Goal: Task Accomplishment & Management: Complete application form

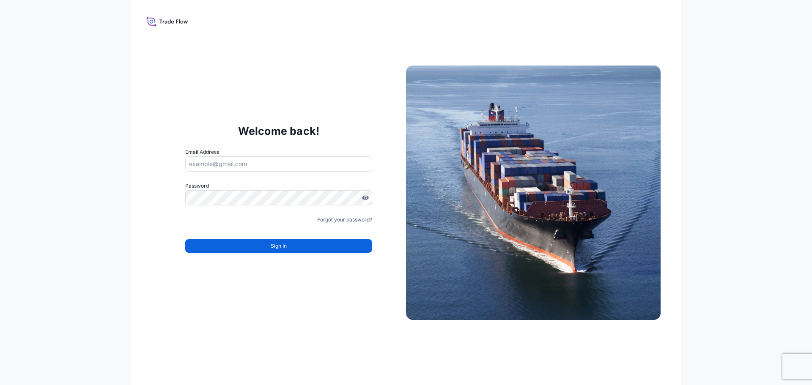
type input "Sara.AparicioFuertes@curiaglobal.com"
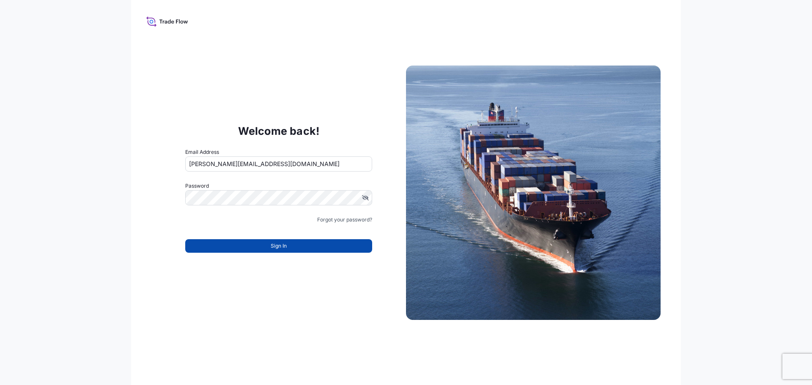
click at [289, 246] on button "Sign In" at bounding box center [278, 246] width 187 height 14
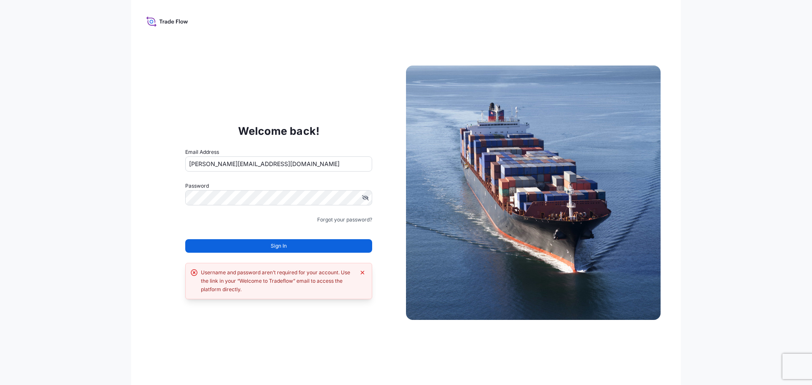
click at [289, 246] on button "Sign In" at bounding box center [278, 246] width 187 height 14
click at [363, 273] on icon "Dismiss error" at bounding box center [363, 273] width 4 height 4
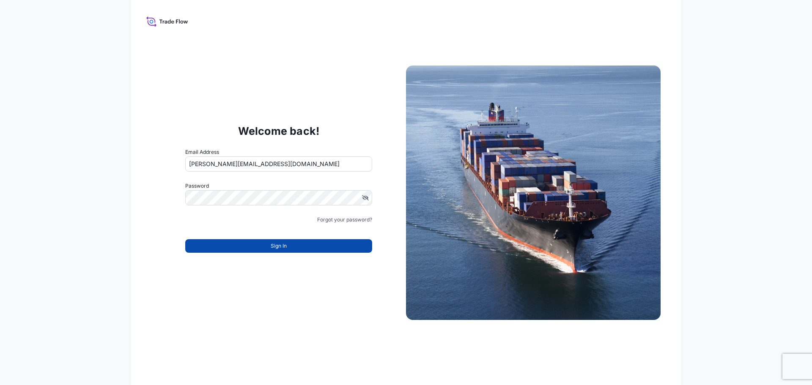
click at [329, 250] on button "Sign In" at bounding box center [278, 246] width 187 height 14
type input "Sara.AparicioFuertes@curiaglobal.com"
click at [304, 247] on button "Sign In" at bounding box center [278, 246] width 187 height 14
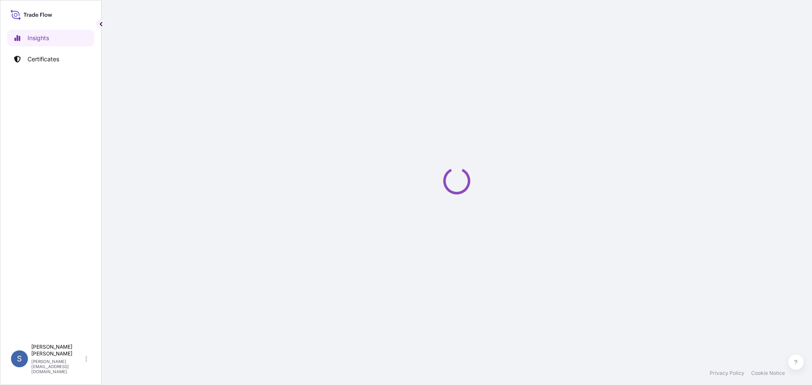
select select "2025"
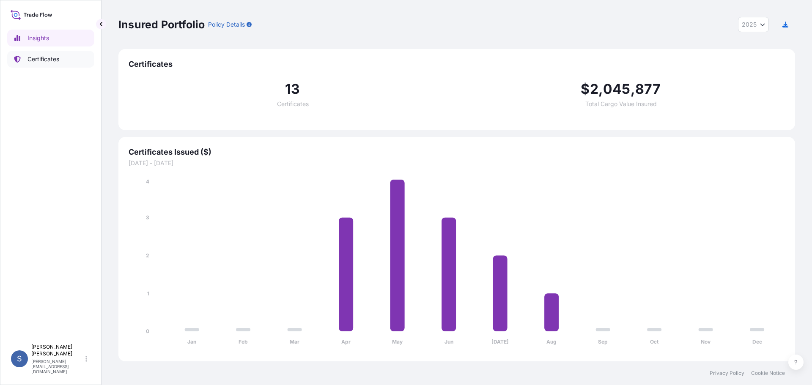
click at [51, 60] on p "Certificates" at bounding box center [43, 59] width 32 height 8
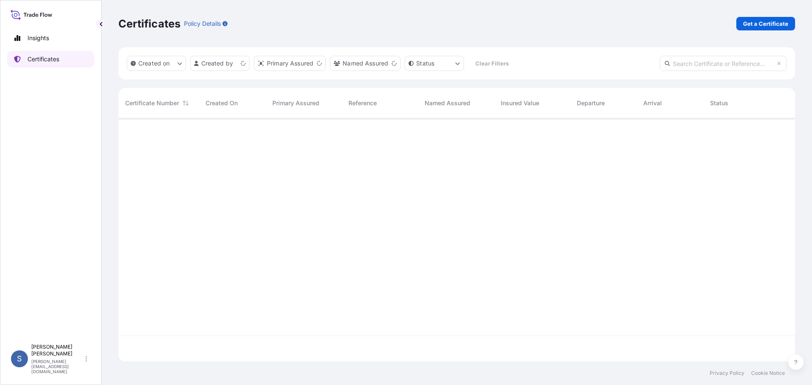
scroll to position [241, 670]
click at [763, 22] on p "Get a Certificate" at bounding box center [765, 23] width 45 height 8
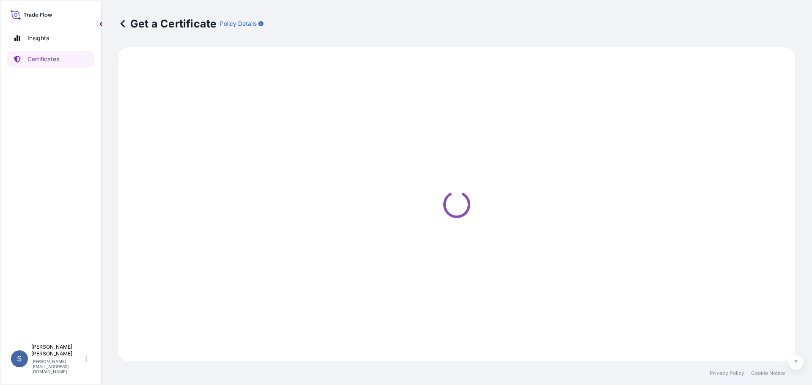
select select "Ocean Vessel"
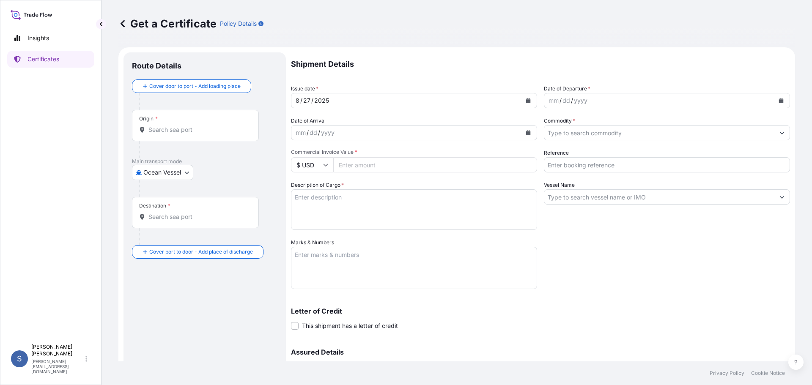
click at [160, 130] on input "Origin *" at bounding box center [198, 130] width 100 height 8
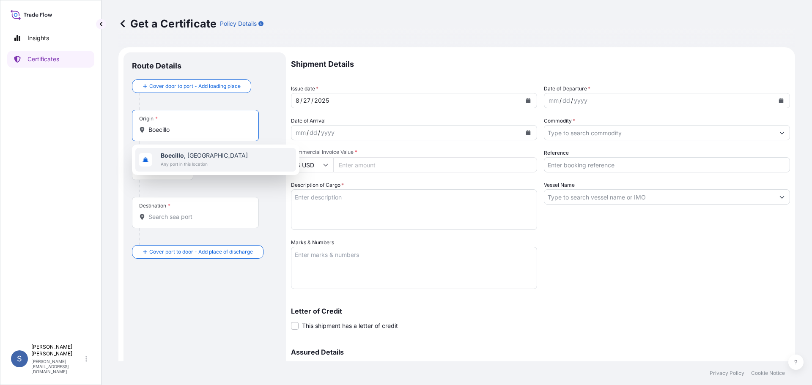
click at [170, 162] on span "Any port in this location" at bounding box center [204, 164] width 87 height 8
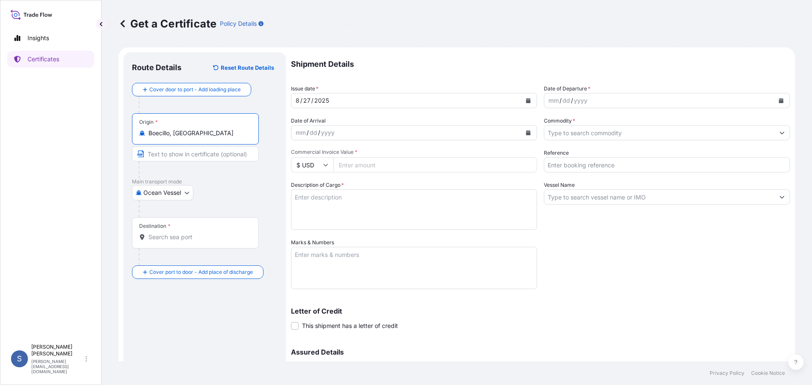
type input "Boecillo, Spain"
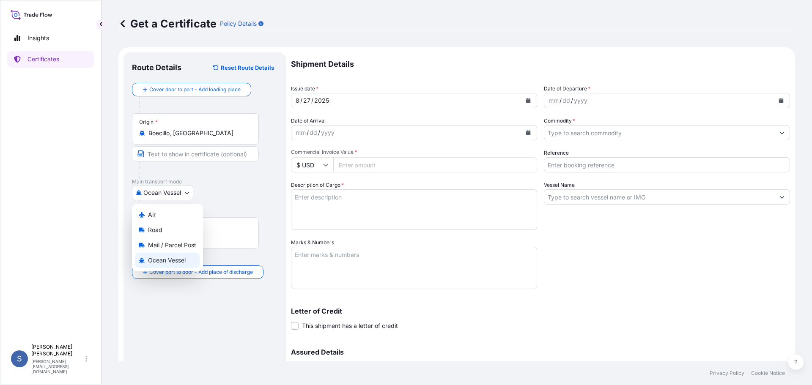
click at [155, 194] on body "10 options available. 0 options available. 1 option available. Insights Certifi…" at bounding box center [406, 192] width 812 height 385
click at [153, 213] on span "Air" at bounding box center [152, 215] width 8 height 8
select select "Air"
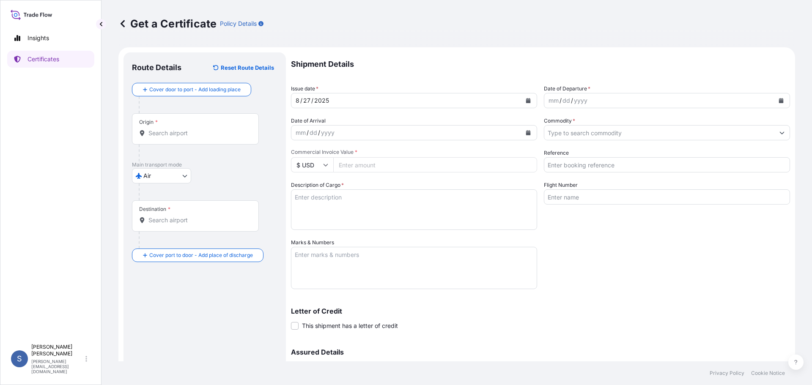
click at [181, 227] on div "Destination *" at bounding box center [195, 215] width 127 height 31
click at [181, 225] on input "Destination *" at bounding box center [198, 220] width 100 height 8
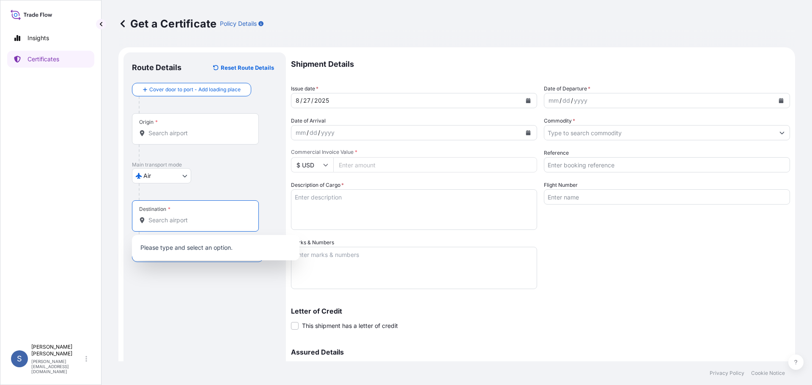
paste input "CIUDAD DE MEXICO -Licenciado Benito Juarez International Airport"
type input "CIUDAD DE MEXICO -Licenciado Benito Juarez International Airport"
click at [154, 278] on div "Route Details Reset Route Details Cover door to port - Add loading place Place …" at bounding box center [204, 250] width 145 height 378
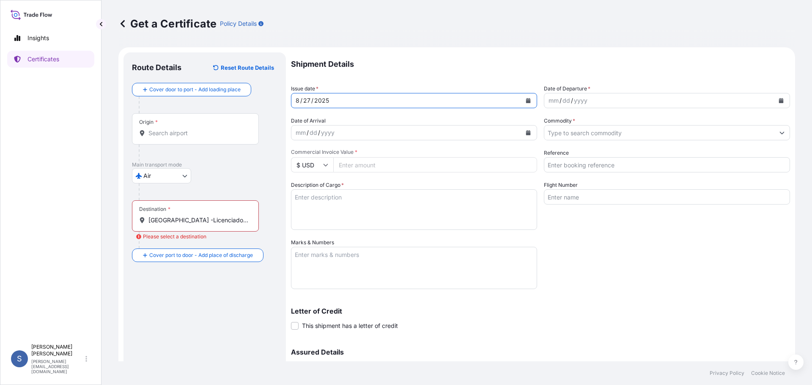
click at [308, 101] on div "27" at bounding box center [306, 101] width 9 height 10
click at [310, 99] on div "27" at bounding box center [306, 101] width 9 height 10
click at [305, 132] on div "mm" at bounding box center [301, 133] width 12 height 10
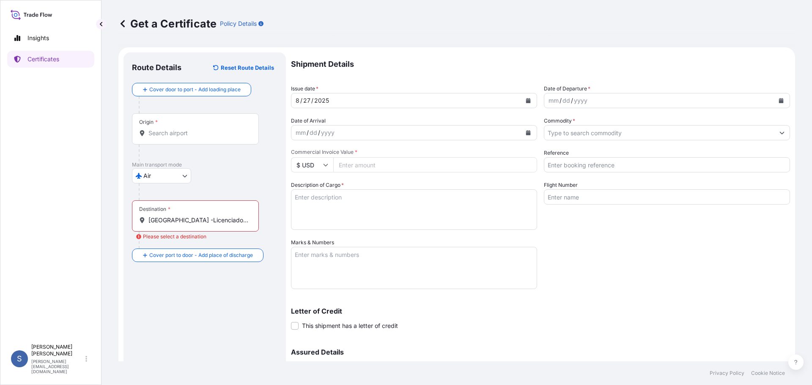
click at [349, 165] on input "Commercial Invoice Value *" at bounding box center [435, 164] width 204 height 15
type input "32175"
click at [389, 203] on textarea "Description of Cargo *" at bounding box center [414, 209] width 246 height 41
paste textarea "BETAMETHASONE USP2025 MICRONIZED"
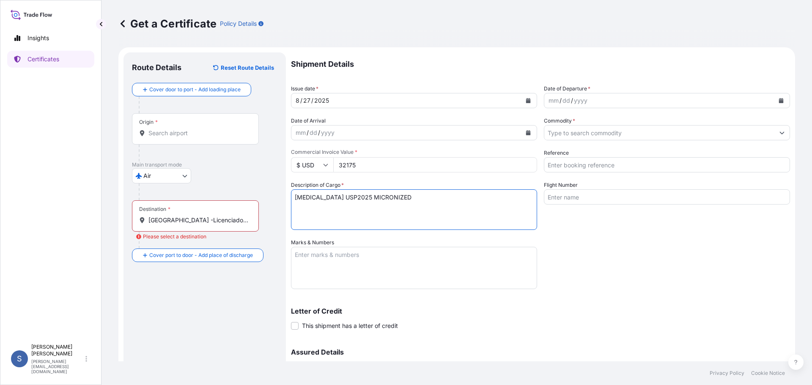
type textarea "BETAMETHASONE USP2025 MICRONIZED"
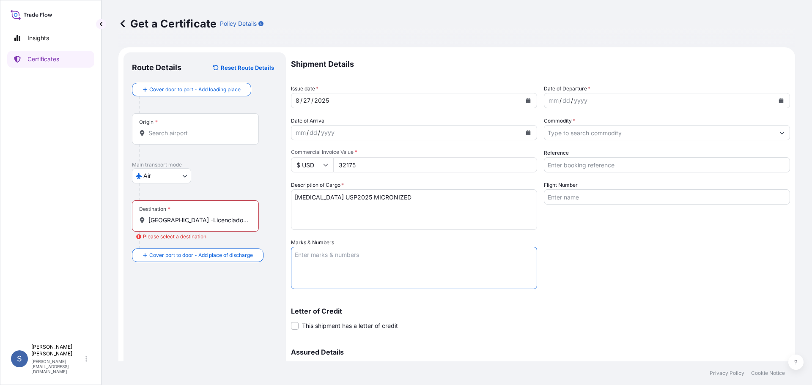
click at [346, 268] on textarea "Marks & Numbers" at bounding box center [414, 268] width 246 height 42
type textarea "20250885_Globe_2 carton box"
click at [580, 133] on input "Commodity *" at bounding box center [659, 132] width 230 height 15
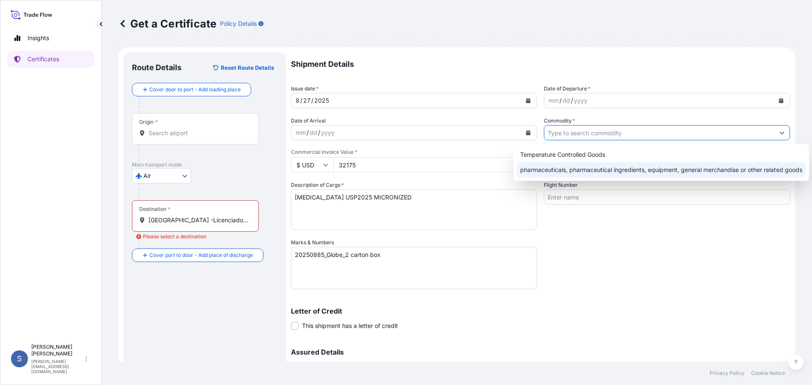
click at [552, 170] on div "pharmaceuticals, pharmaceutical ingredients, equipment, general merchandise or …" at bounding box center [661, 169] width 289 height 15
type input "pharmaceuticals, pharmaceutical ingredients, equipment, general merchandise or …"
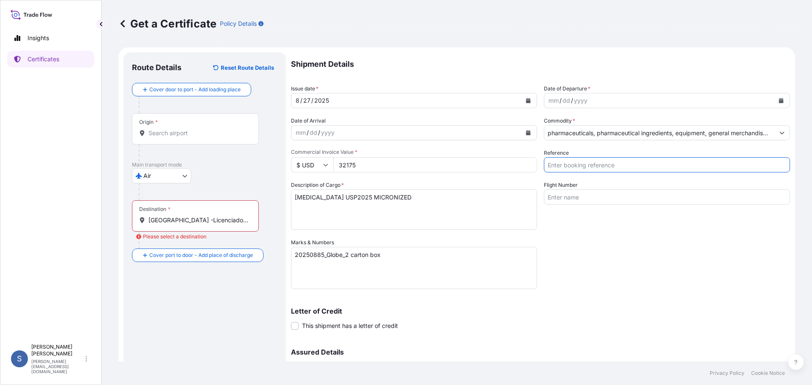
click at [561, 165] on input "Reference" at bounding box center [667, 164] width 246 height 15
click at [560, 163] on input "Reference" at bounding box center [667, 164] width 246 height 15
type input "20250885_Blobe"
click at [294, 196] on textarea "BETAMETHASONE USP2025 MICRONIZED" at bounding box center [414, 209] width 246 height 41
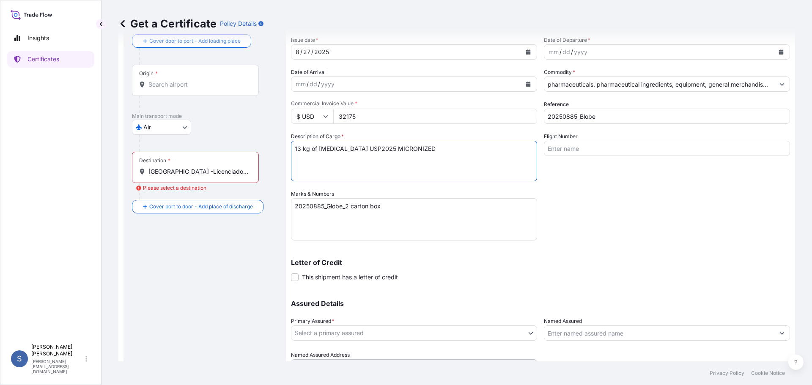
scroll to position [91, 0]
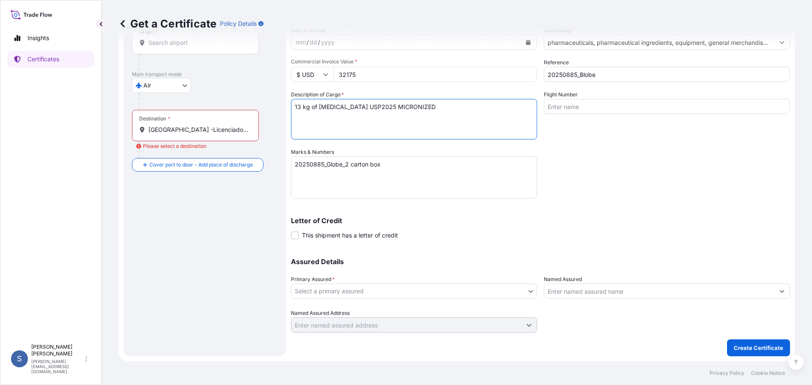
type textarea "13 kg of BETAMETHASONE USP2025 MICRONIZED"
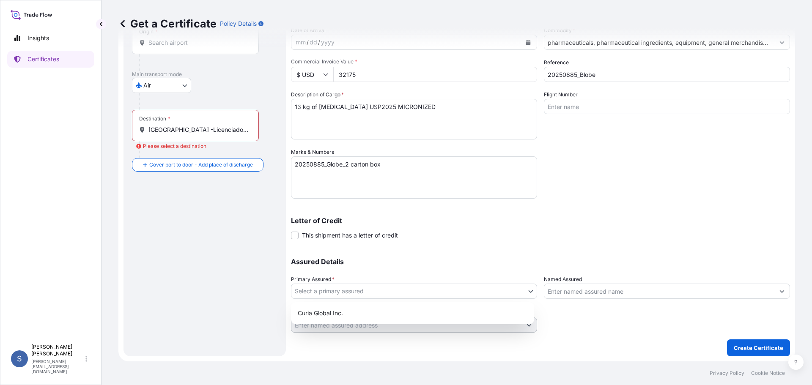
click at [379, 296] on body "Insights Certificates S Sara Aparicio sara.apariciofuertes@curiaglobal.com Get …" at bounding box center [406, 192] width 812 height 385
click at [342, 313] on div "Curia Global Inc." at bounding box center [412, 313] width 236 height 15
select select "31484"
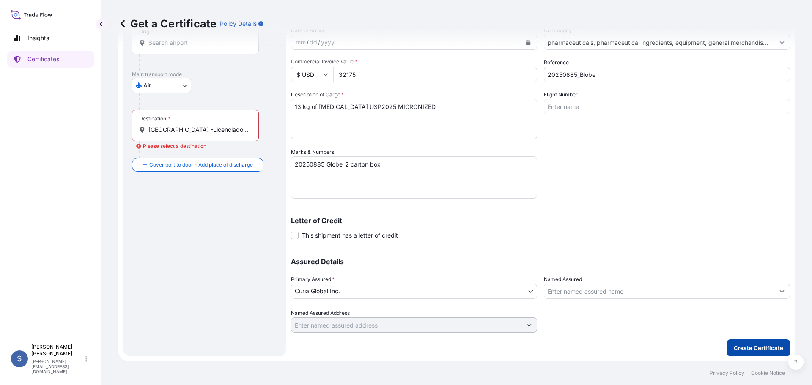
click at [737, 345] on p "Create Certificate" at bounding box center [758, 348] width 49 height 8
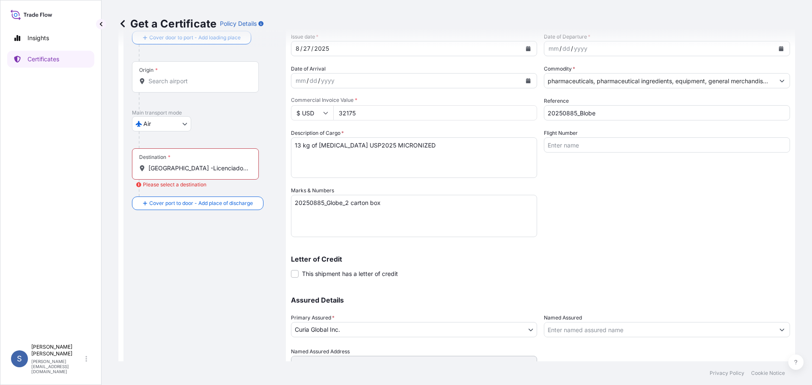
scroll to position [0, 0]
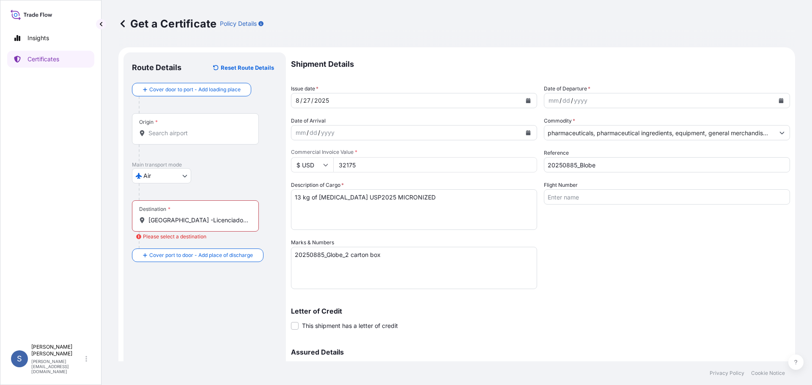
click at [160, 134] on input "Origin *" at bounding box center [198, 133] width 100 height 8
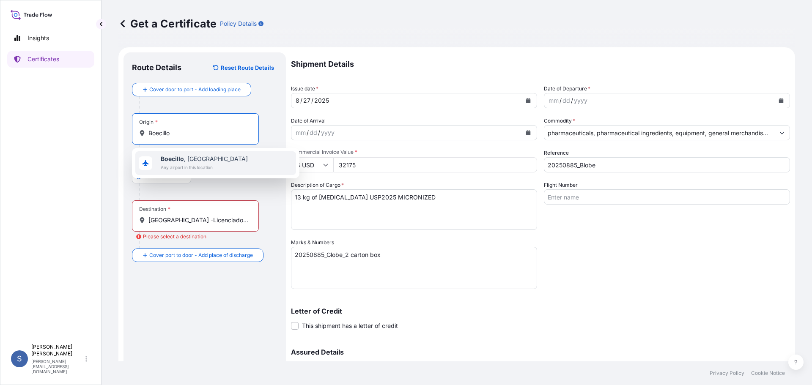
click at [161, 162] on span "Boecillo , Spain" at bounding box center [204, 159] width 87 height 8
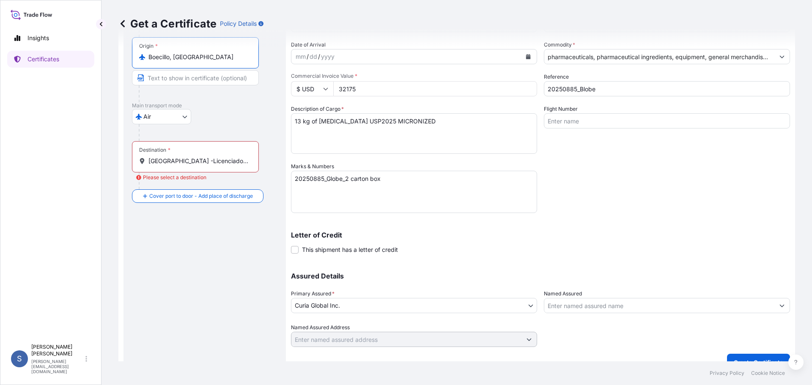
scroll to position [91, 0]
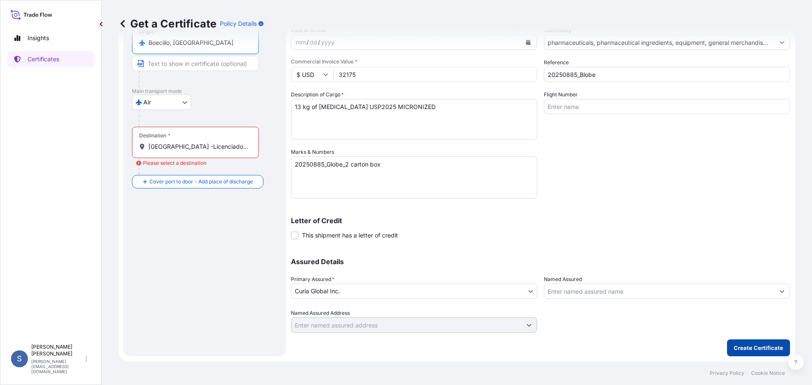
type input "Boecillo, Spain"
click at [735, 351] on p "Create Certificate" at bounding box center [758, 348] width 49 height 8
click at [738, 346] on p "Create Certificate" at bounding box center [758, 348] width 49 height 8
click at [147, 144] on div "CIUDAD DE MEXICO -Licenciado Benito Juarez International Airport" at bounding box center [195, 147] width 113 height 8
click at [148, 144] on input "CIUDAD DE MEXICO -Licenciado Benito Juarez International Airport" at bounding box center [198, 147] width 100 height 8
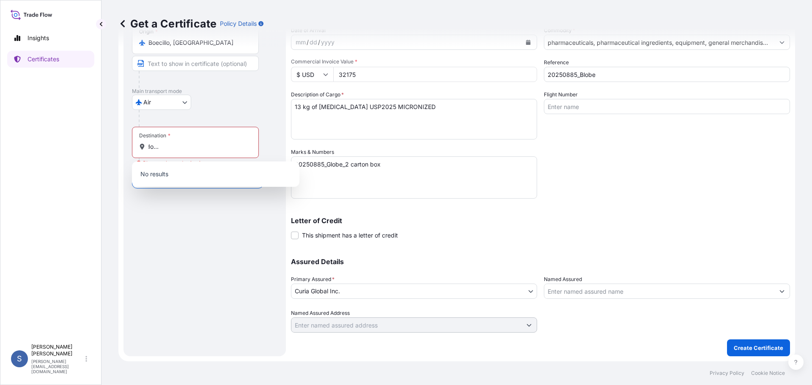
scroll to position [0, 0]
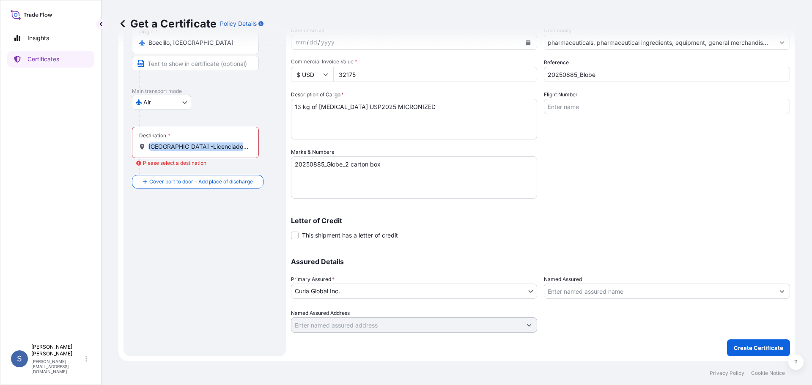
drag, startPoint x: 148, startPoint y: 145, endPoint x: 239, endPoint y: 155, distance: 92.2
click at [239, 155] on div "Destination * CIUDAD DE MEXICO -Licenciado Benito Juarez International Airport" at bounding box center [195, 142] width 127 height 31
click at [765, 348] on p "Create Certificate" at bounding box center [758, 348] width 49 height 8
click at [153, 148] on input "CIUDAD DE MEXICO -Licenciado Benito Juarez International Airport" at bounding box center [198, 147] width 100 height 8
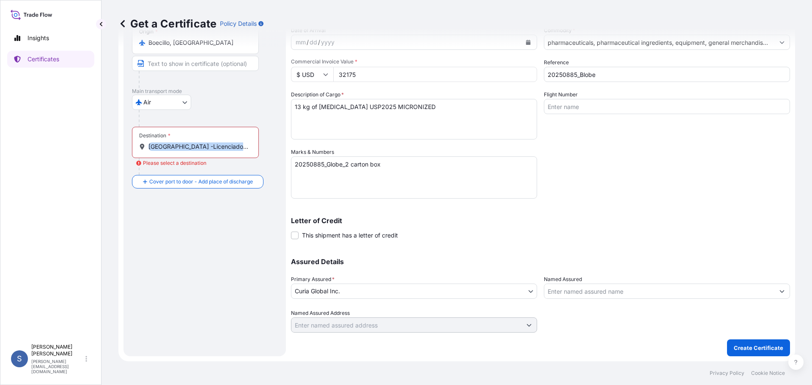
drag, startPoint x: 147, startPoint y: 146, endPoint x: 252, endPoint y: 147, distance: 104.5
click at [251, 146] on div "CIUDAD DE MEXICO -Licenciado Benito Juarez International Airport" at bounding box center [195, 147] width 113 height 8
click at [182, 165] on div "Please select a destination" at bounding box center [171, 163] width 70 height 8
click at [182, 151] on input "CIUDAD DE MEXICO -Licenciado Benito Juarez International Airport" at bounding box center [198, 147] width 100 height 8
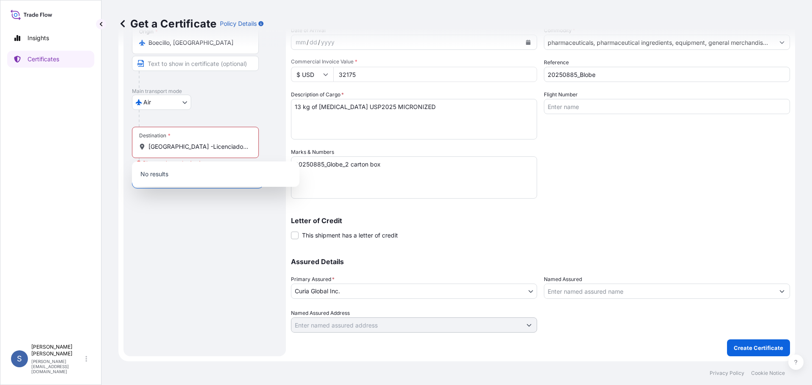
click at [156, 172] on p "No results" at bounding box center [215, 174] width 161 height 19
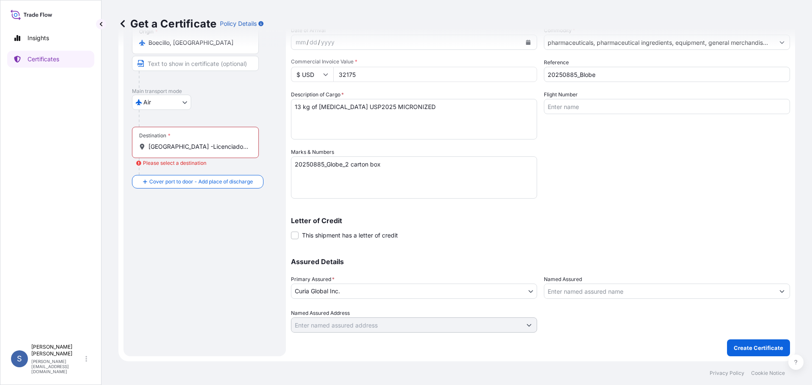
click at [170, 150] on input "CIUDAD DE MEXICO -Licenciado Benito Juarez International Airport" at bounding box center [198, 147] width 100 height 8
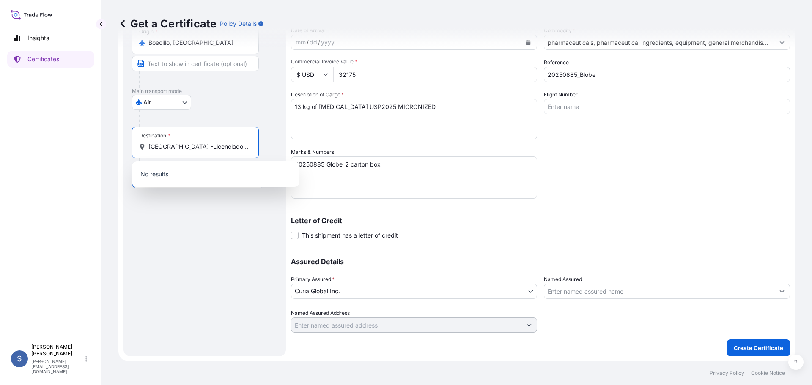
drag, startPoint x: 173, startPoint y: 147, endPoint x: 141, endPoint y: 141, distance: 32.7
click at [141, 141] on div "Destination * CIUDAD DE MEXICO -Licenciado Benito Juarez International Airport" at bounding box center [195, 142] width 127 height 31
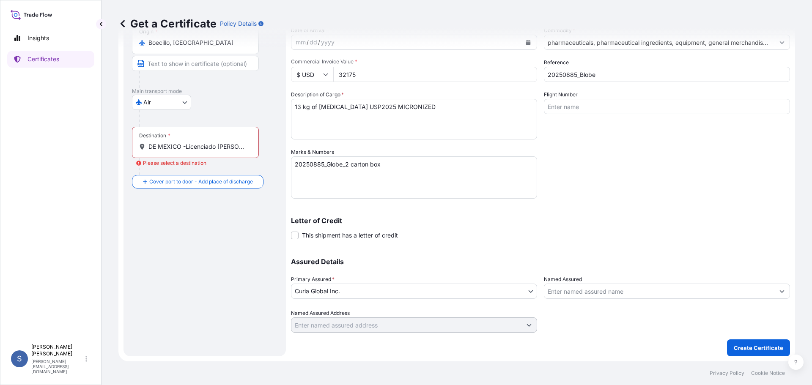
click at [146, 147] on div "DE MEXICO -Licenciado Benito Juarez International Airport" at bounding box center [195, 147] width 113 height 8
click at [148, 147] on input "DE MEXICO -Licenciado Benito Juarez International Airport" at bounding box center [198, 147] width 100 height 8
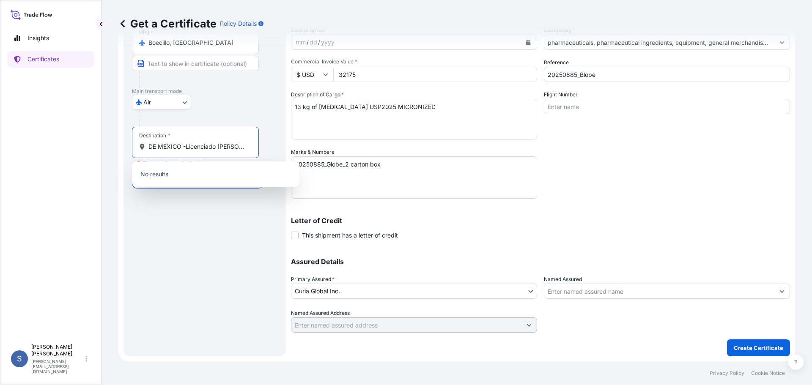
drag, startPoint x: 162, startPoint y: 146, endPoint x: 157, endPoint y: 146, distance: 4.7
click at [157, 146] on input "DE MEXICO -Licenciado Benito Juarez International Airport" at bounding box center [198, 147] width 100 height 8
click at [156, 147] on input "DE MEXICO -Licenciado Benito Juarez International Airport" at bounding box center [198, 147] width 100 height 8
drag, startPoint x: 156, startPoint y: 147, endPoint x: 146, endPoint y: 152, distance: 11.7
click at [146, 152] on div "Destination * DE MEXICO -Licenciado Benito Juarez International Airport" at bounding box center [195, 142] width 127 height 31
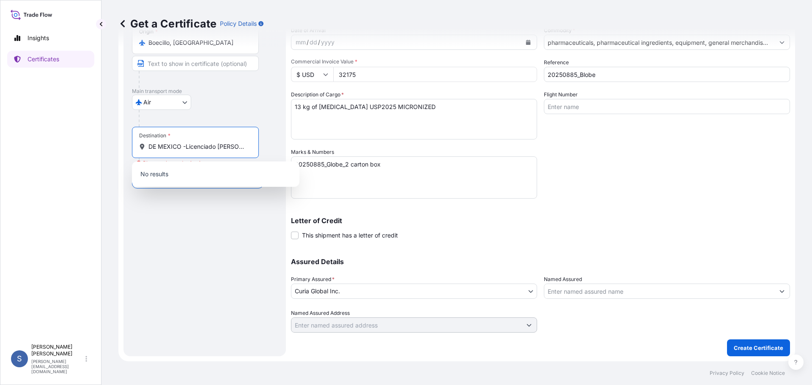
click at [148, 151] on input "DE MEXICO -Licenciado Benito Juarez International Airport" at bounding box center [198, 147] width 100 height 8
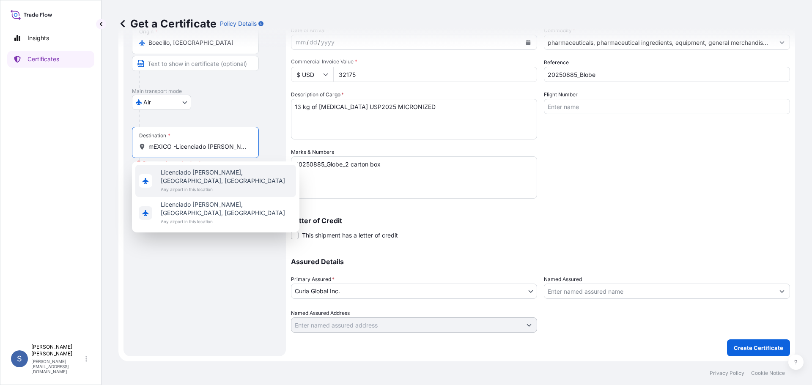
click at [182, 176] on span "Licenciado Benito Juárez, Sinaloa, Mexico" at bounding box center [227, 176] width 132 height 17
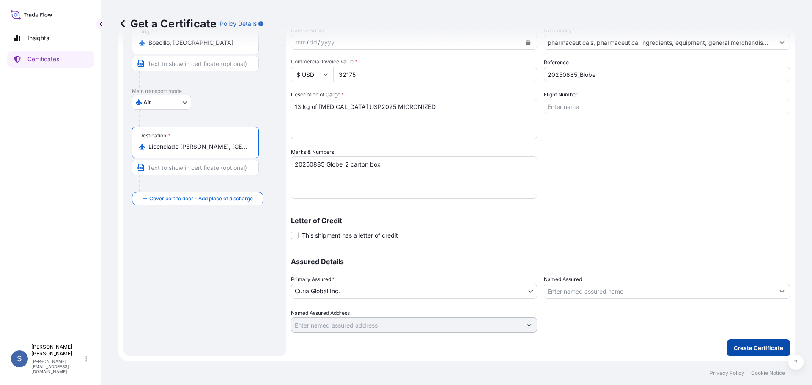
type input "Licenciado Benito Juárez, Sinaloa, Mexico"
click at [763, 351] on p "Create Certificate" at bounding box center [758, 348] width 49 height 8
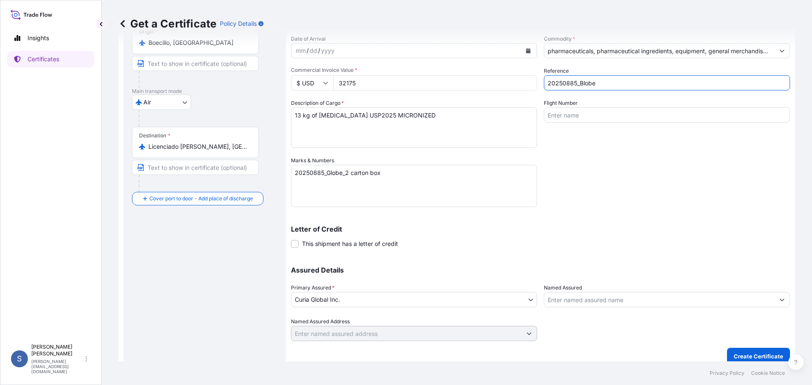
click at [579, 83] on input "20250885_Blobe" at bounding box center [667, 82] width 246 height 15
type input "20250885_Globe"
click at [734, 357] on p "Create Certificate" at bounding box center [758, 356] width 49 height 8
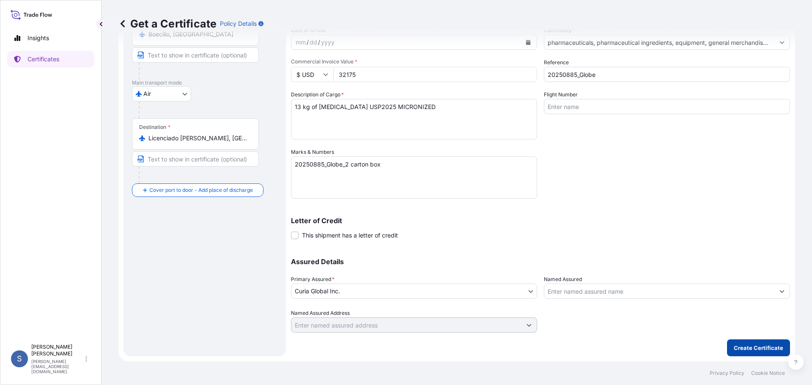
click at [727, 347] on button "Create Certificate" at bounding box center [758, 348] width 63 height 17
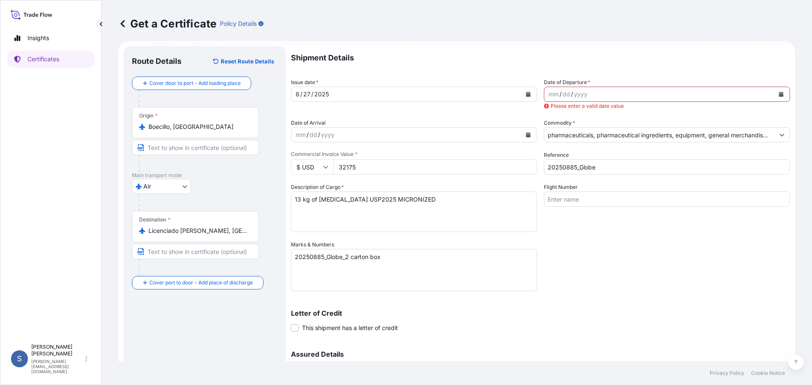
scroll to position [0, 0]
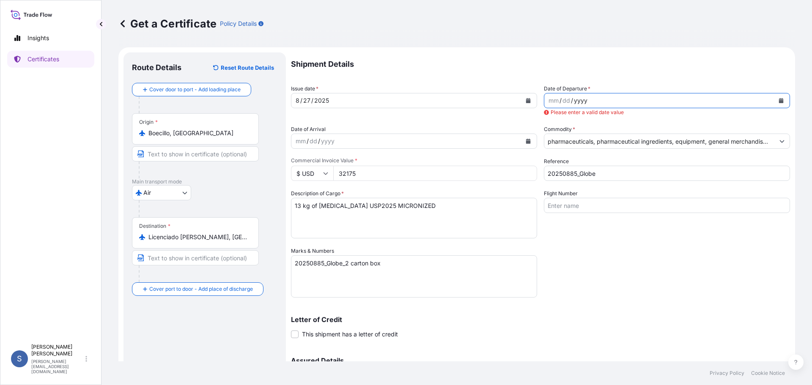
click at [575, 98] on div "yyyy" at bounding box center [580, 101] width 15 height 10
click at [544, 97] on div "mm / dd / yyyy" at bounding box center [667, 100] width 246 height 15
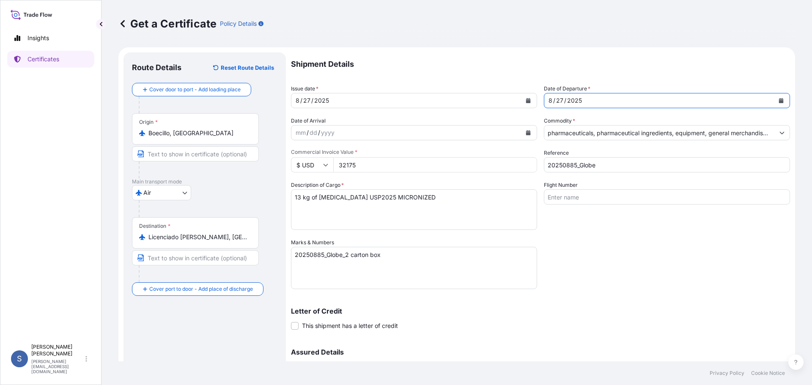
click at [560, 100] on div "27" at bounding box center [559, 101] width 9 height 10
drag, startPoint x: 559, startPoint y: 99, endPoint x: 554, endPoint y: 103, distance: 6.3
click at [555, 103] on div "27" at bounding box center [559, 101] width 9 height 10
click at [550, 100] on div "8 / 27 / 2025" at bounding box center [659, 100] width 230 height 15
click at [555, 102] on div "27" at bounding box center [559, 101] width 9 height 10
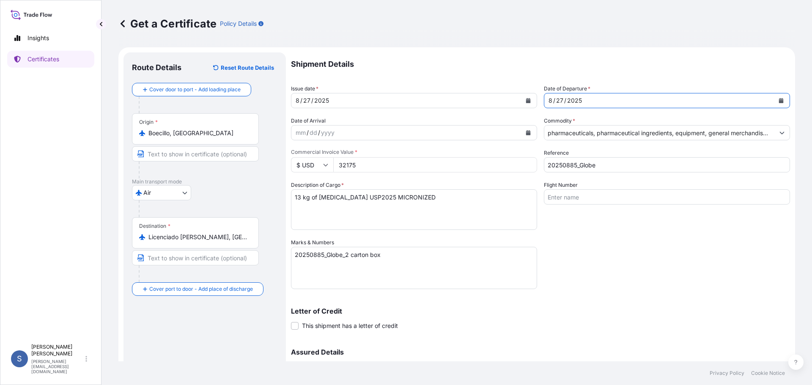
click at [558, 102] on div "27" at bounding box center [559, 101] width 9 height 10
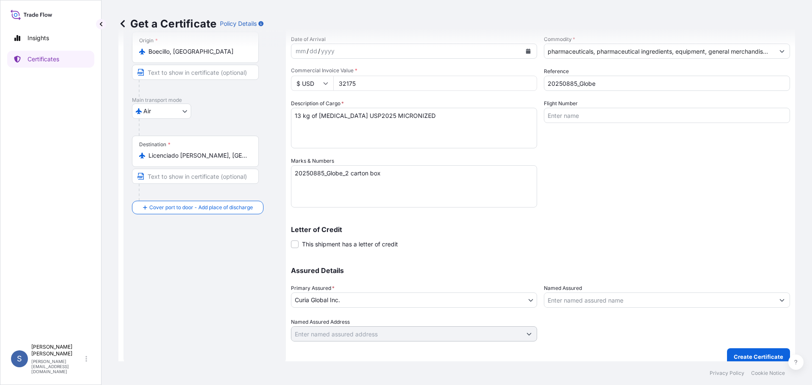
scroll to position [91, 0]
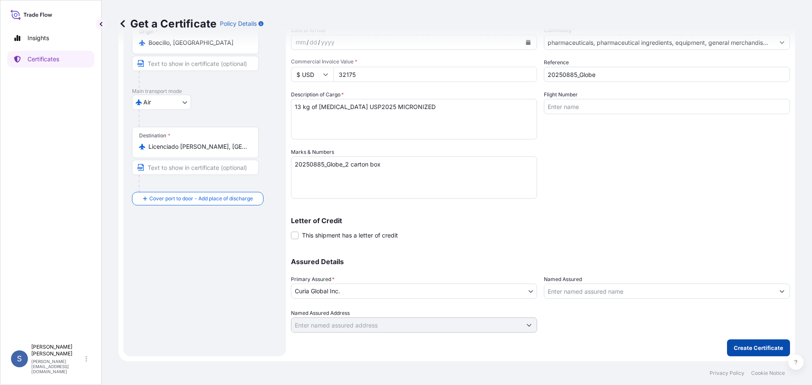
click at [750, 346] on p "Create Certificate" at bounding box center [758, 348] width 49 height 8
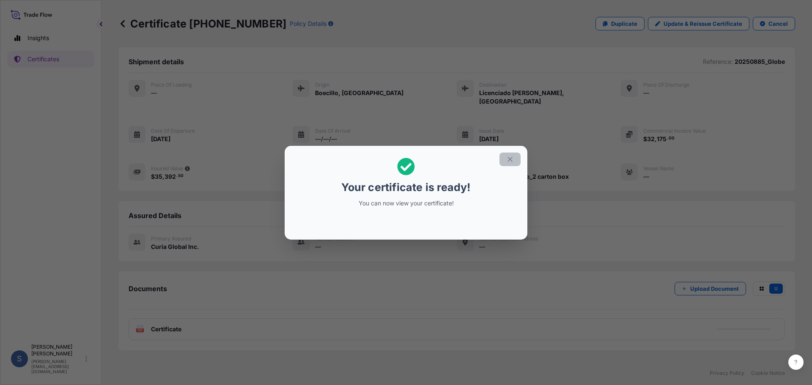
click at [510, 161] on icon "button" at bounding box center [510, 160] width 8 height 8
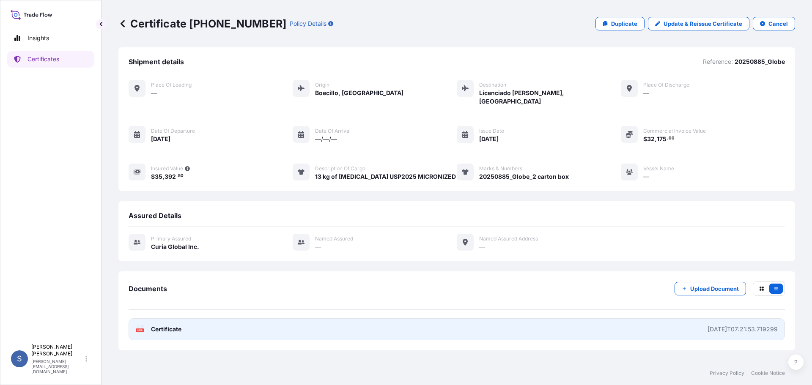
click at [167, 332] on span "Certificate" at bounding box center [166, 329] width 30 height 8
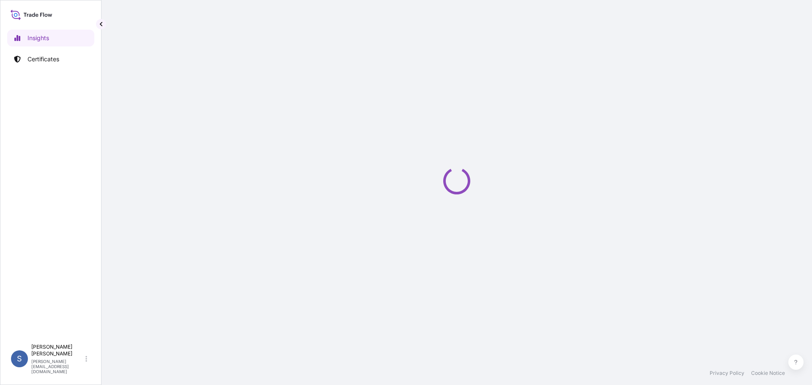
select select "2025"
